Goal: Check status: Check status

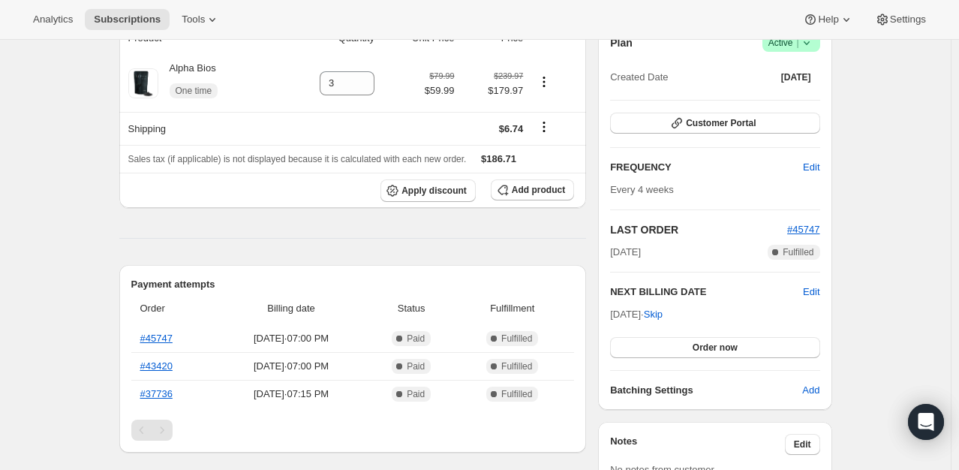
scroll to position [225, 0]
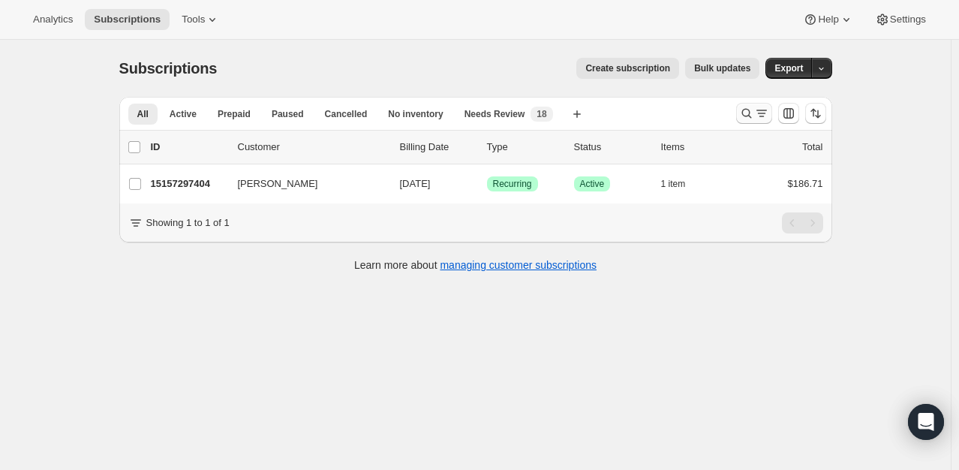
click at [758, 113] on icon "Search and filter results" at bounding box center [761, 113] width 15 height 15
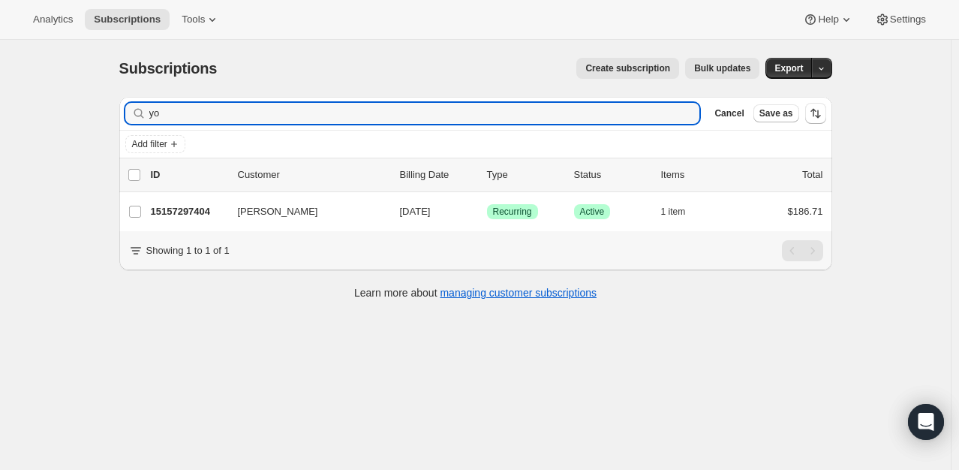
type input "y"
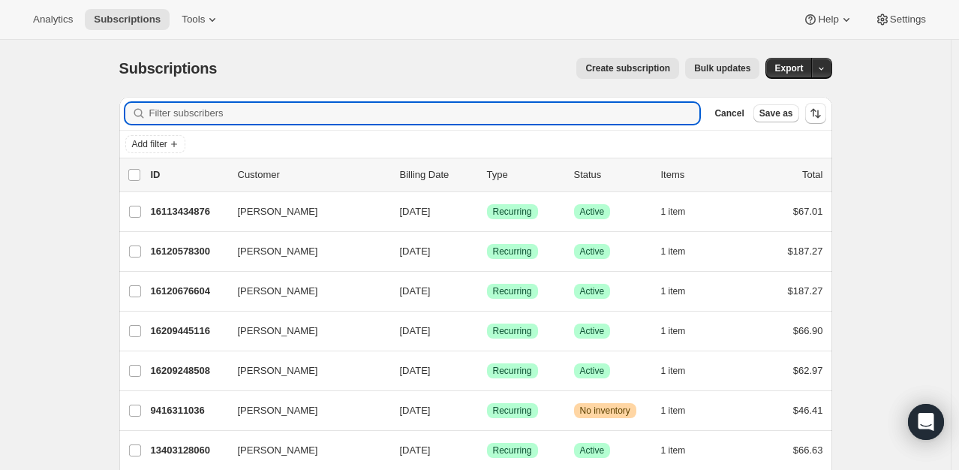
type input "c"
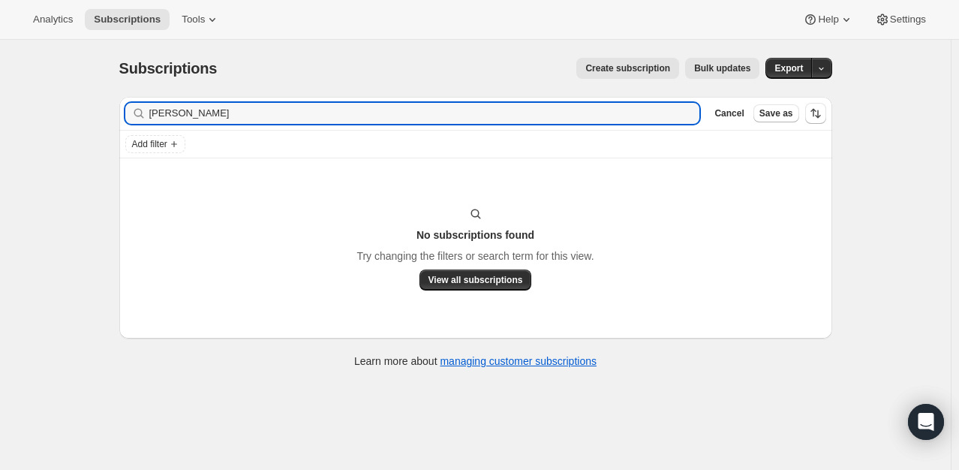
type input "kristyn hen"
drag, startPoint x: 185, startPoint y: 114, endPoint x: 70, endPoint y: 101, distance: 115.6
click at [70, 101] on div "Subscriptions. This page is ready Subscriptions Create subscription Bulk update…" at bounding box center [475, 275] width 950 height 470
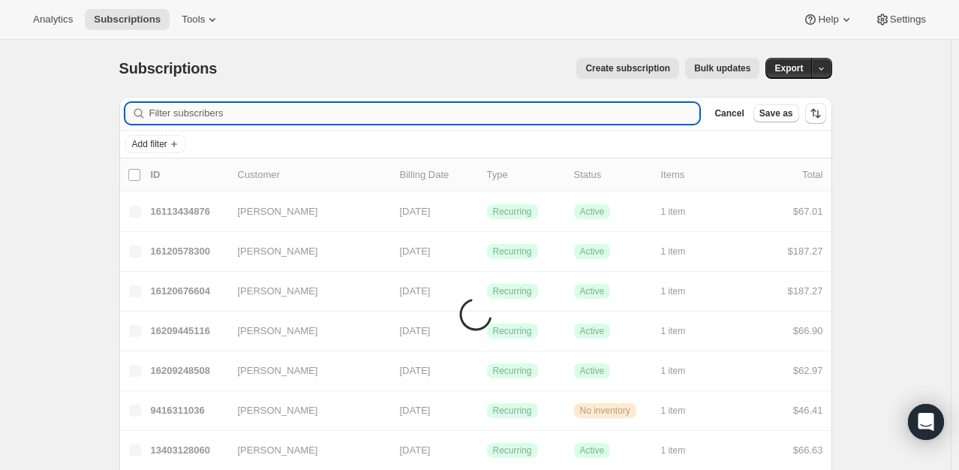
paste input "Hendricks"
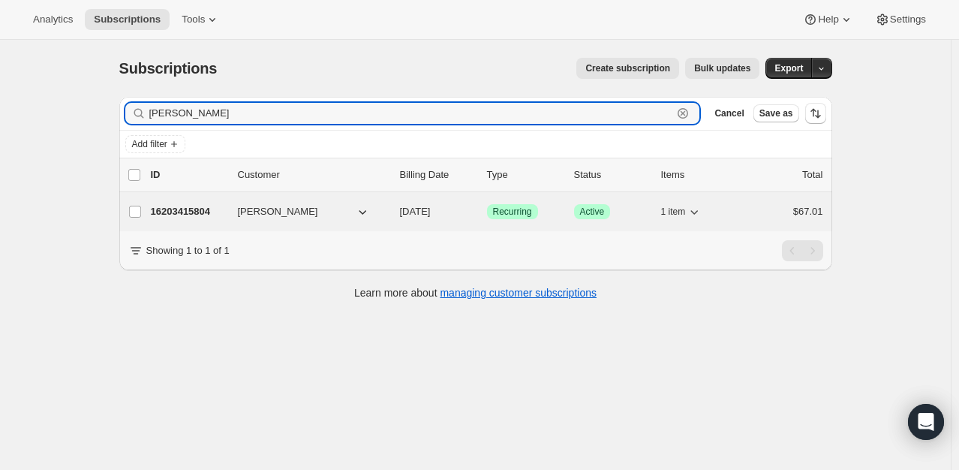
type input "Hendricks"
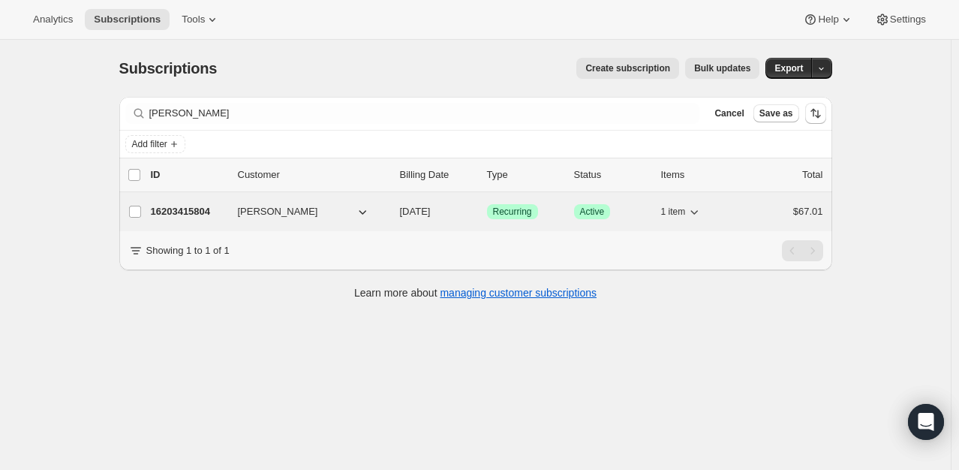
click at [189, 207] on p "16203415804" at bounding box center [188, 211] width 75 height 15
